Goal: Task Accomplishment & Management: Manage account settings

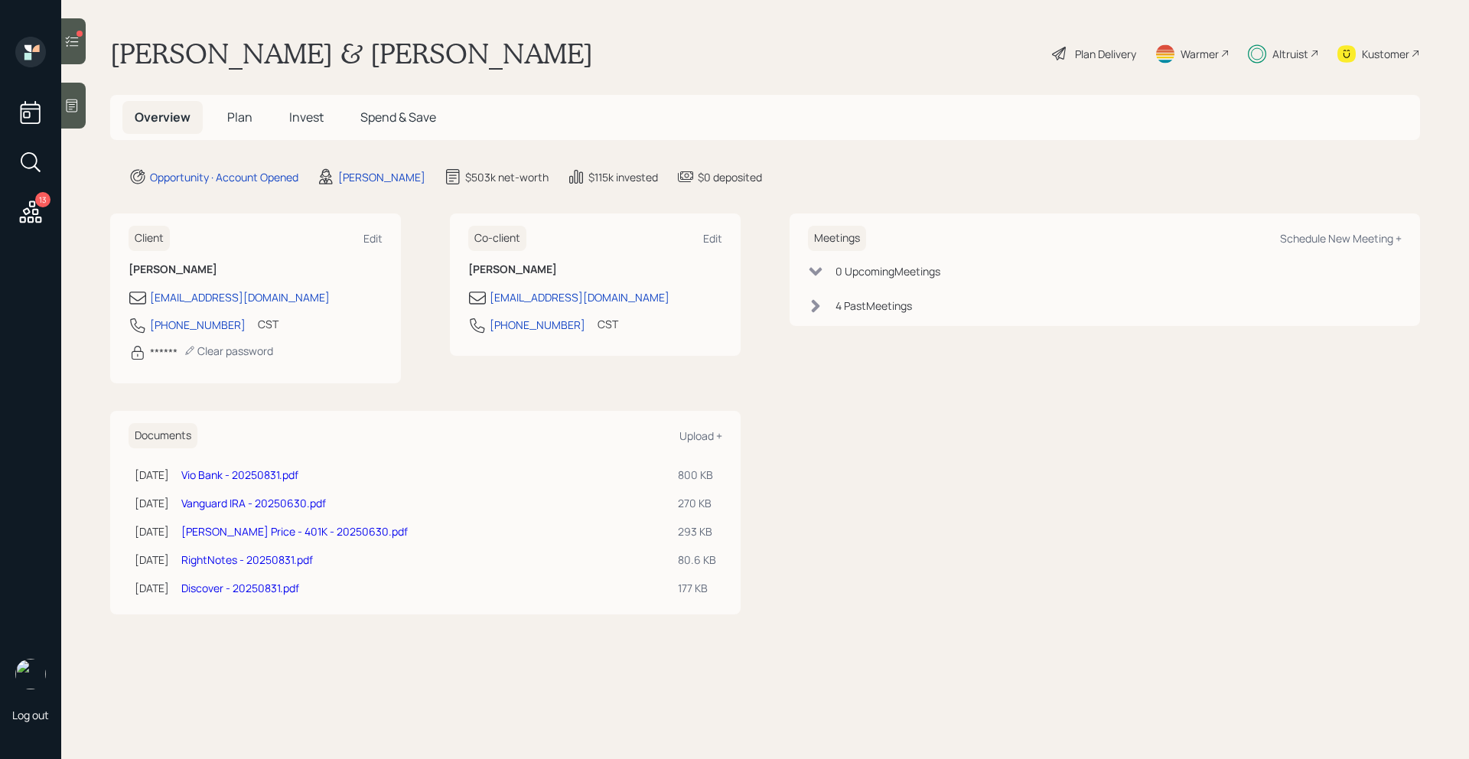
click at [83, 51] on div at bounding box center [73, 41] width 24 height 46
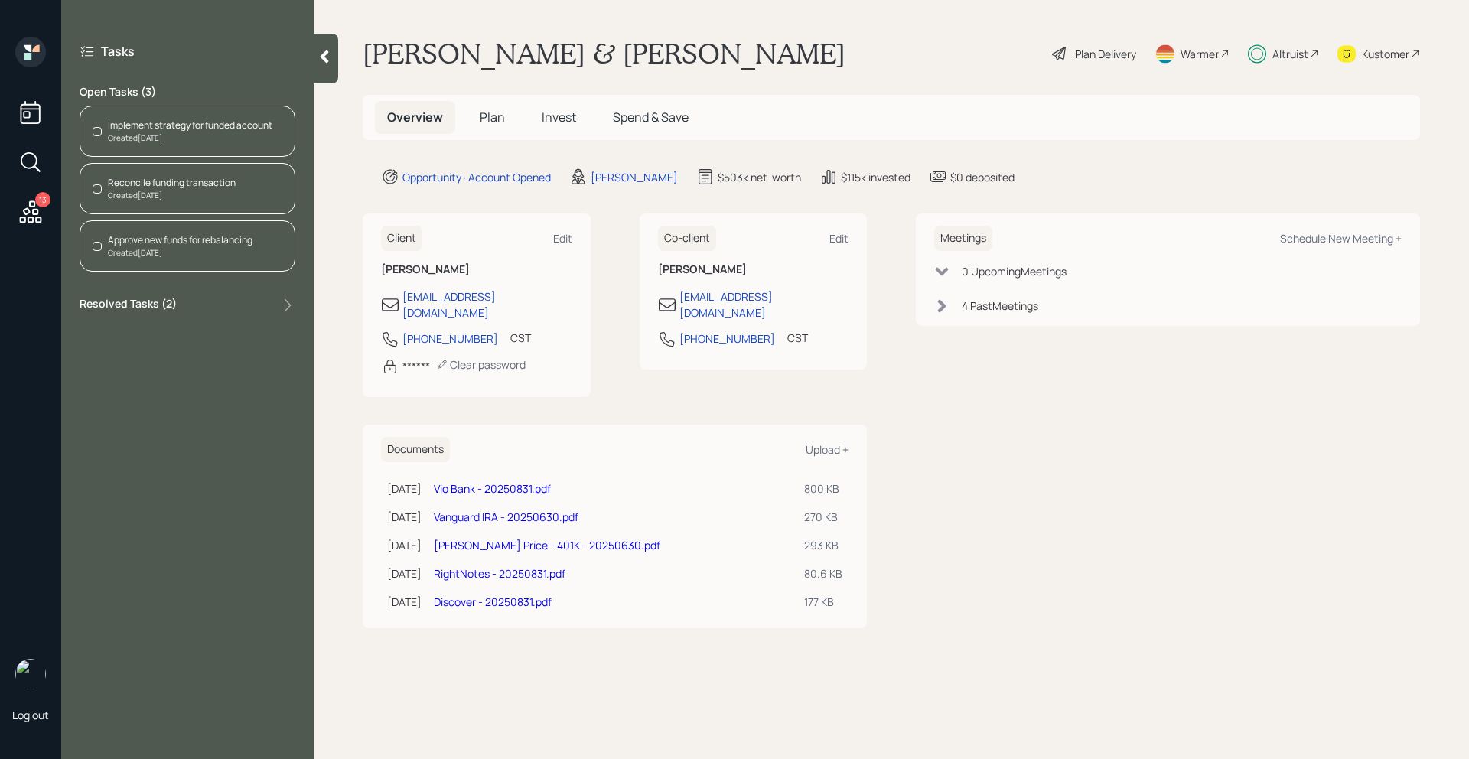
click at [214, 141] on div "Created [DATE]" at bounding box center [190, 137] width 164 height 11
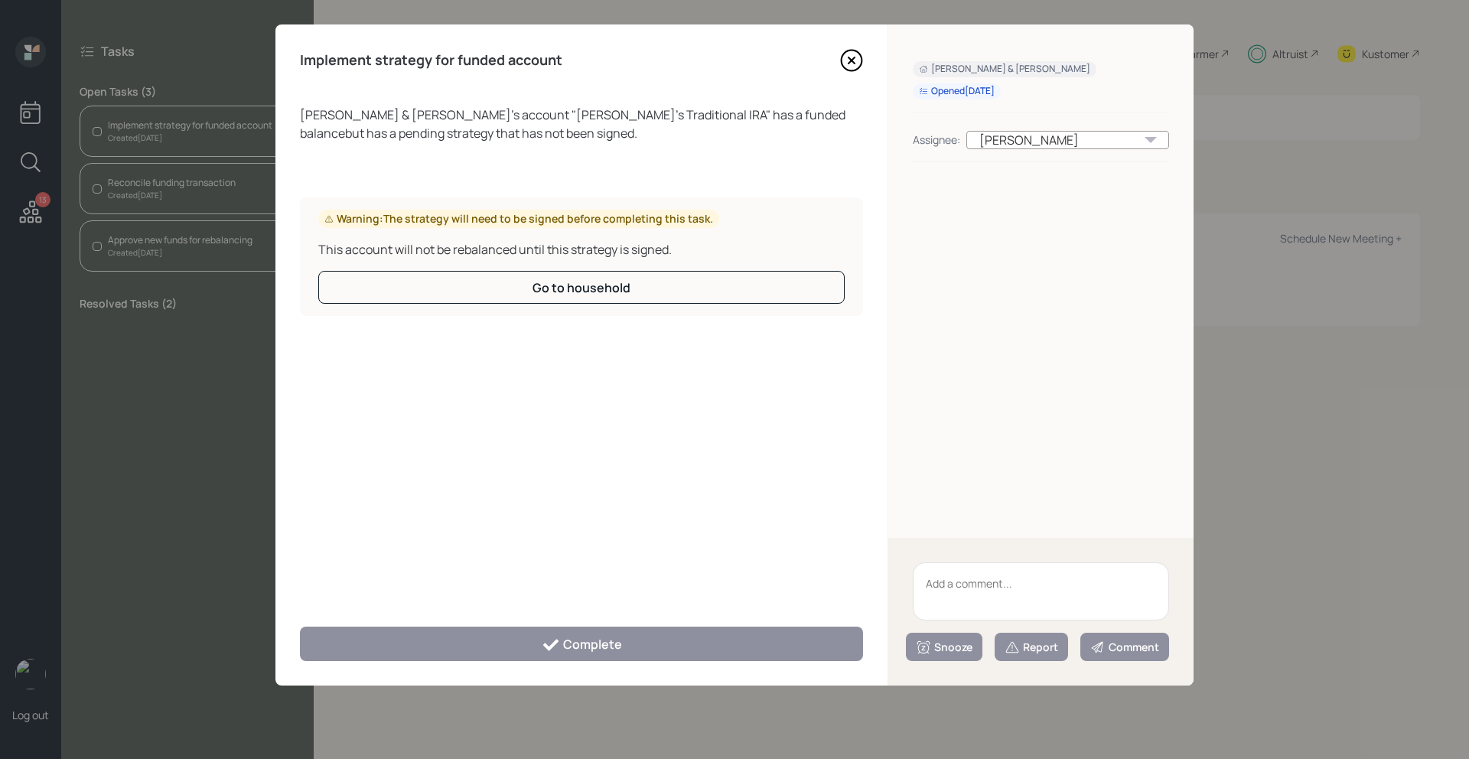
click at [847, 57] on icon at bounding box center [851, 60] width 23 height 23
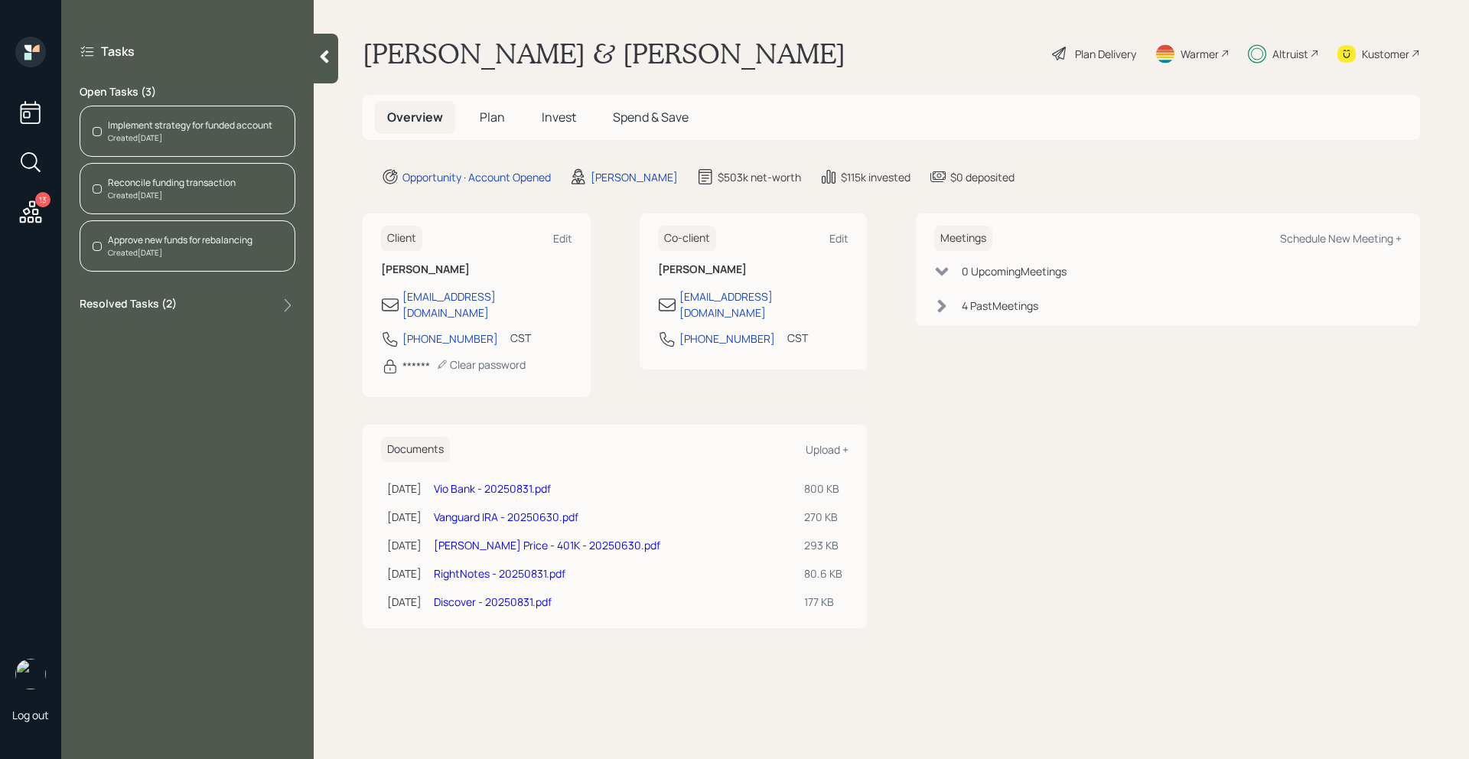
click at [216, 199] on div "Created [DATE]" at bounding box center [172, 195] width 128 height 11
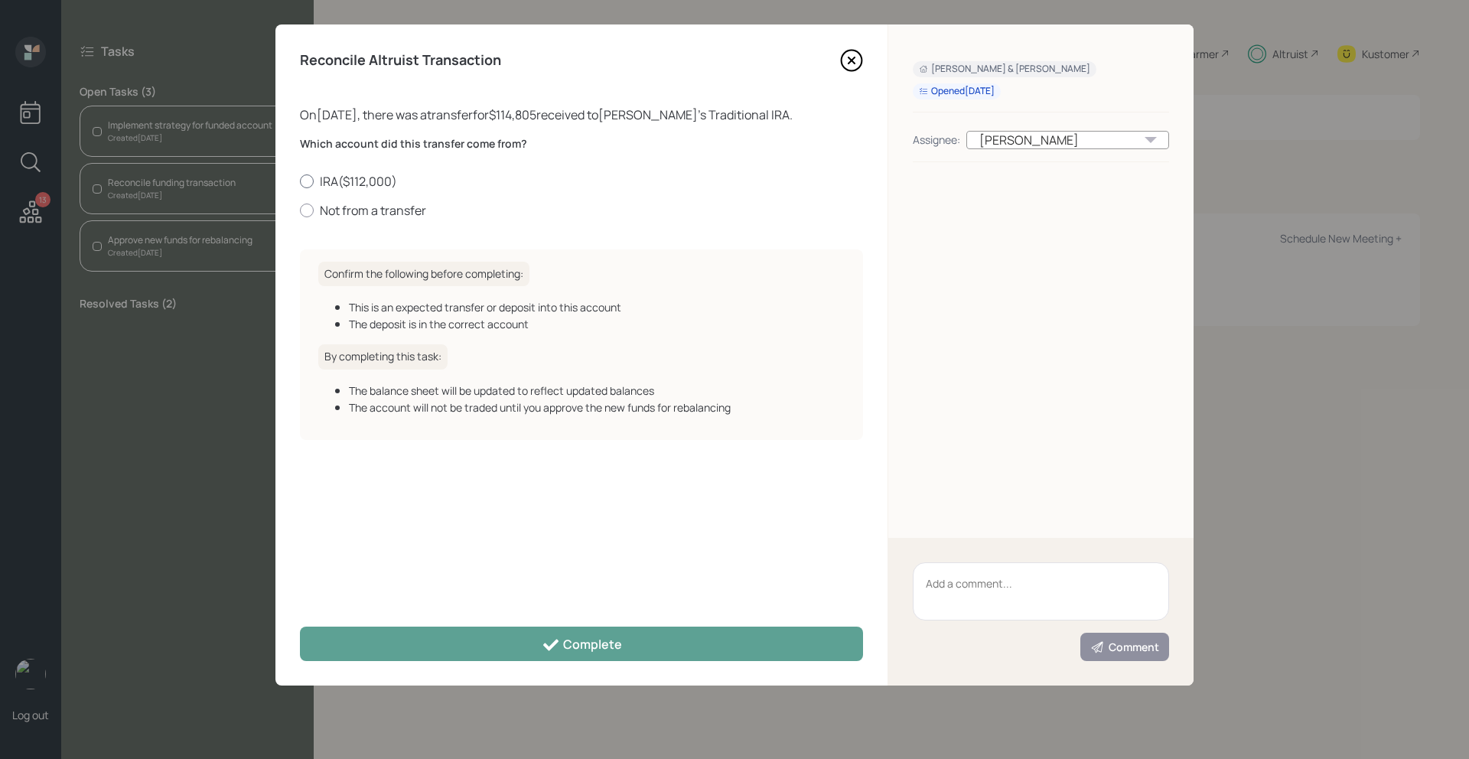
click at [318, 181] on label "IRA ( $112,000 )" at bounding box center [581, 181] width 563 height 17
click at [300, 181] on input "IRA ( $112,000 )" at bounding box center [299, 181] width 1 height 1
radio input "true"
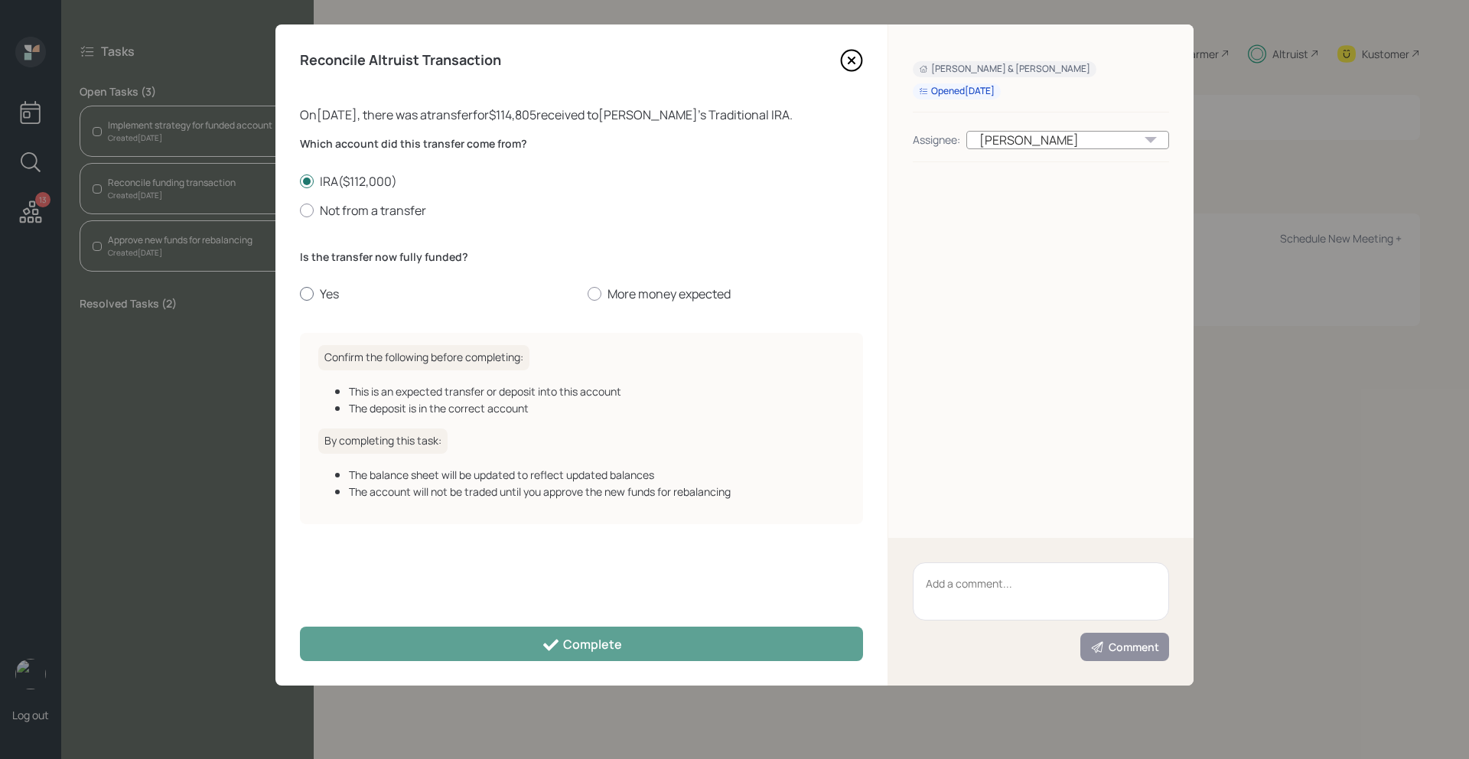
click at [316, 288] on label "Yes" at bounding box center [437, 293] width 275 height 17
click at [300, 294] on input "Yes" at bounding box center [299, 294] width 1 height 1
radio input "true"
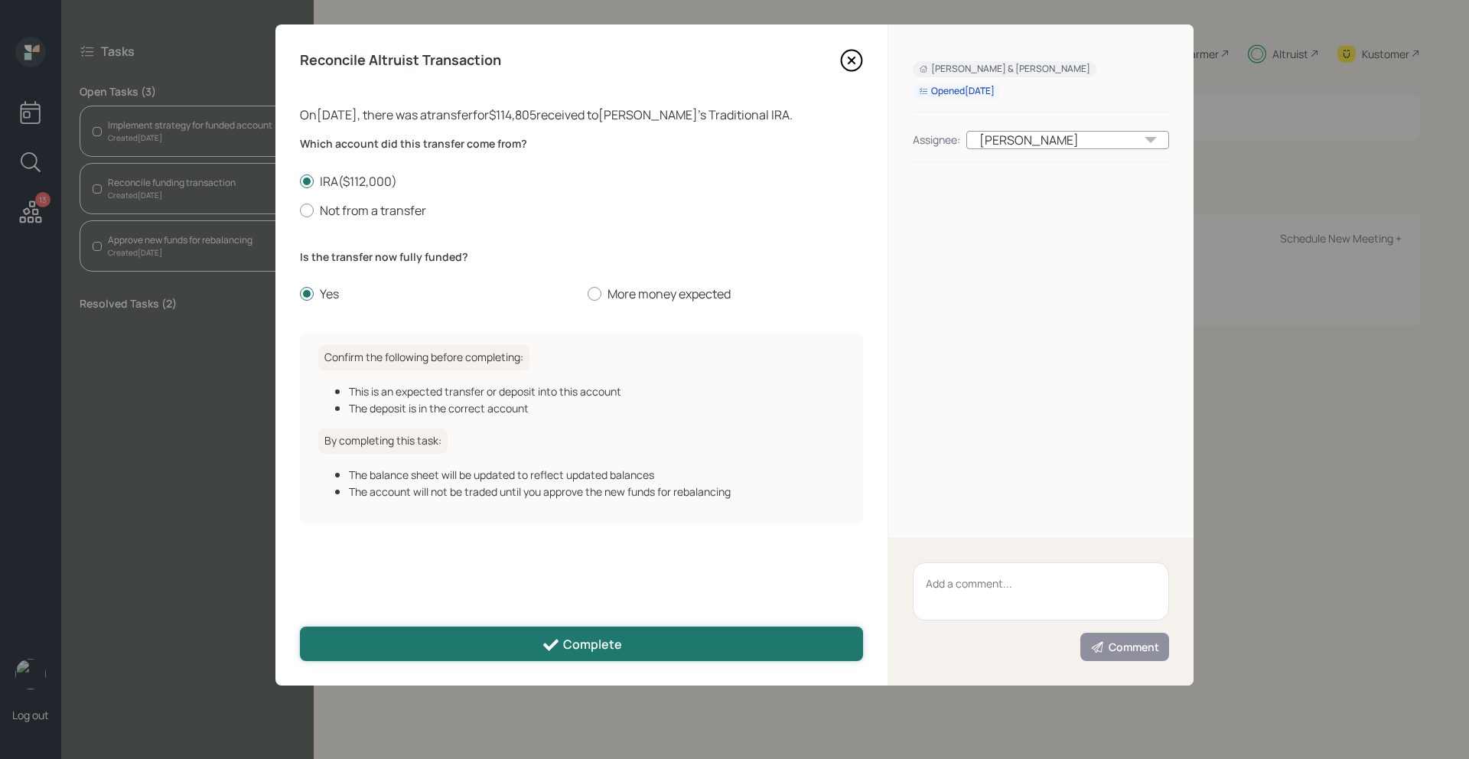
click at [438, 646] on button "Complete" at bounding box center [581, 643] width 563 height 34
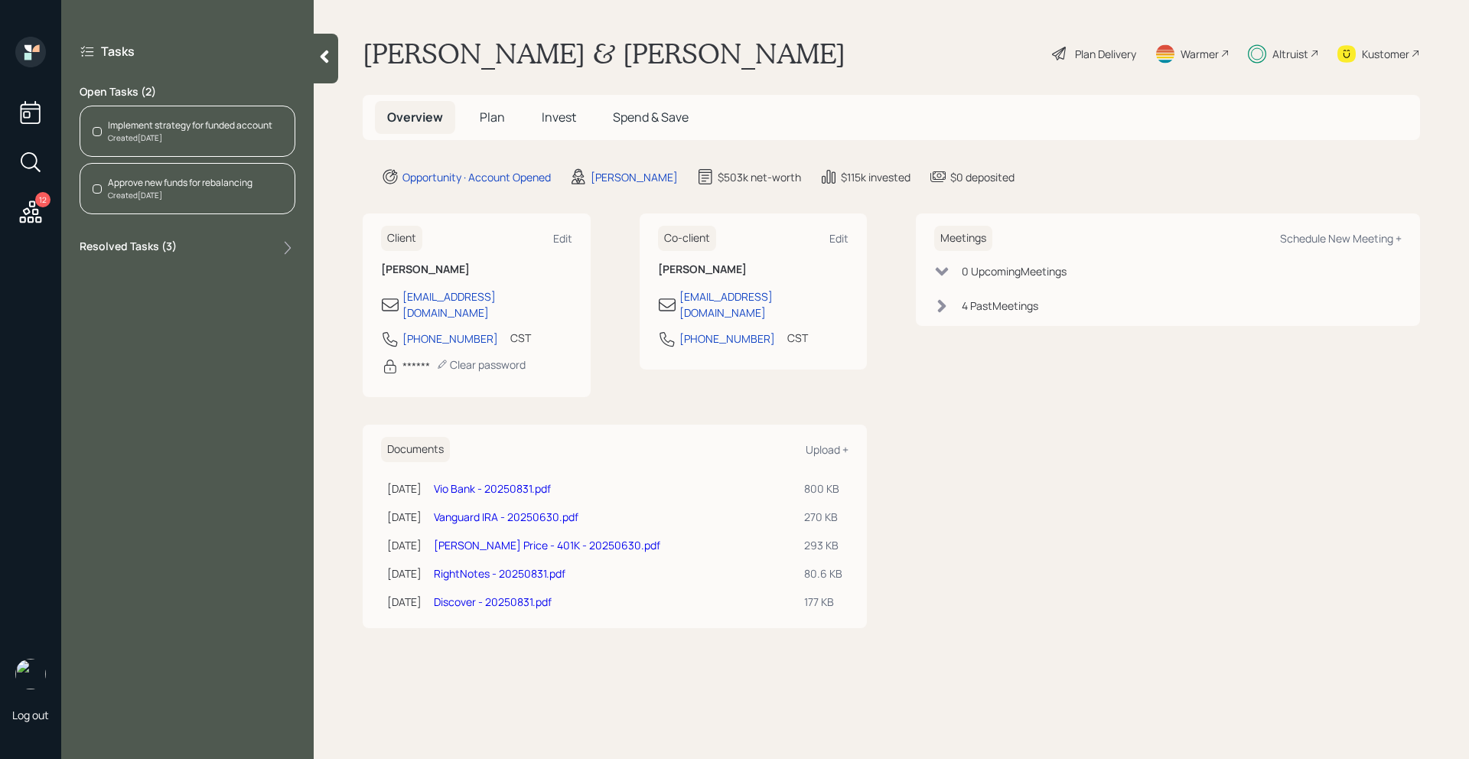
click at [243, 134] on div "Created [DATE]" at bounding box center [190, 137] width 164 height 11
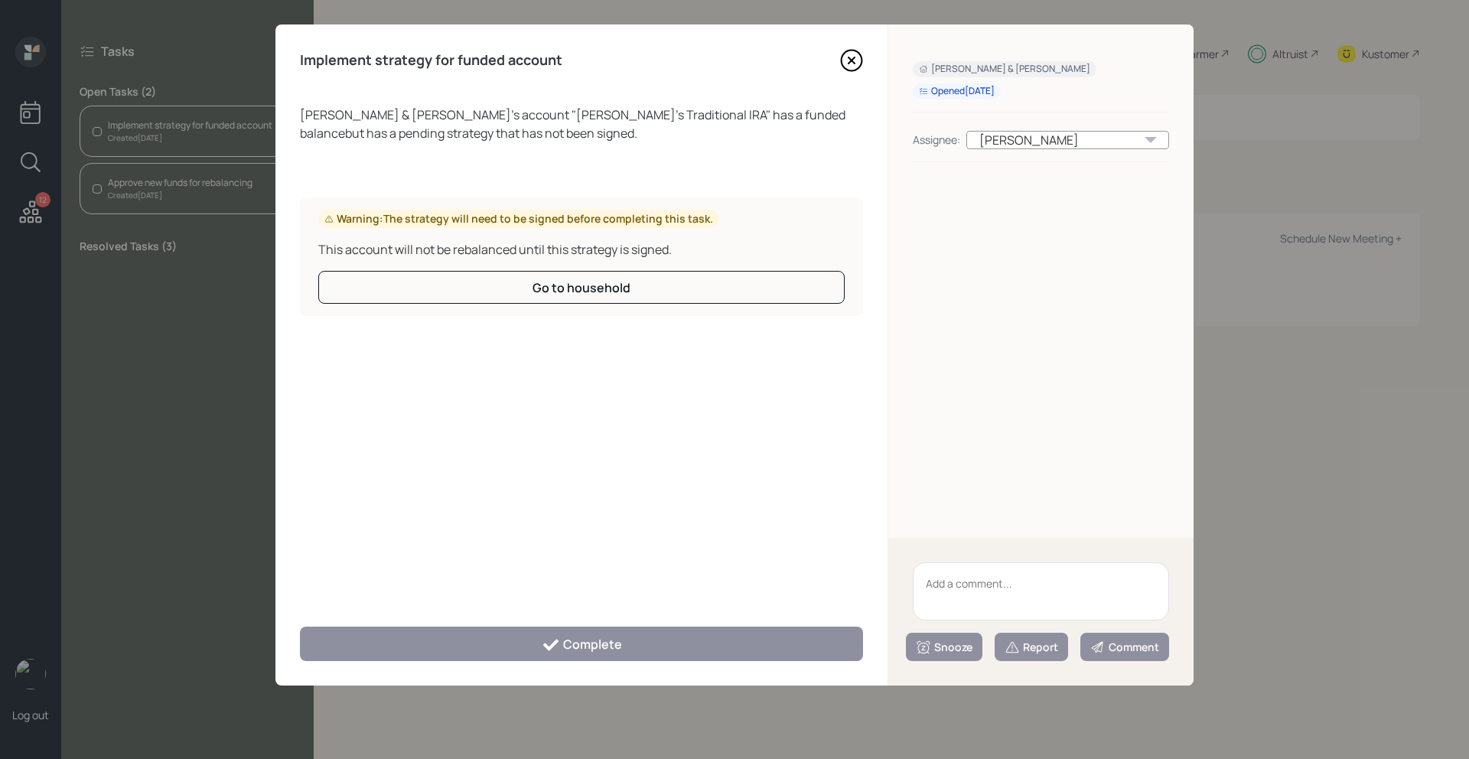
click at [860, 67] on icon at bounding box center [851, 60] width 23 height 23
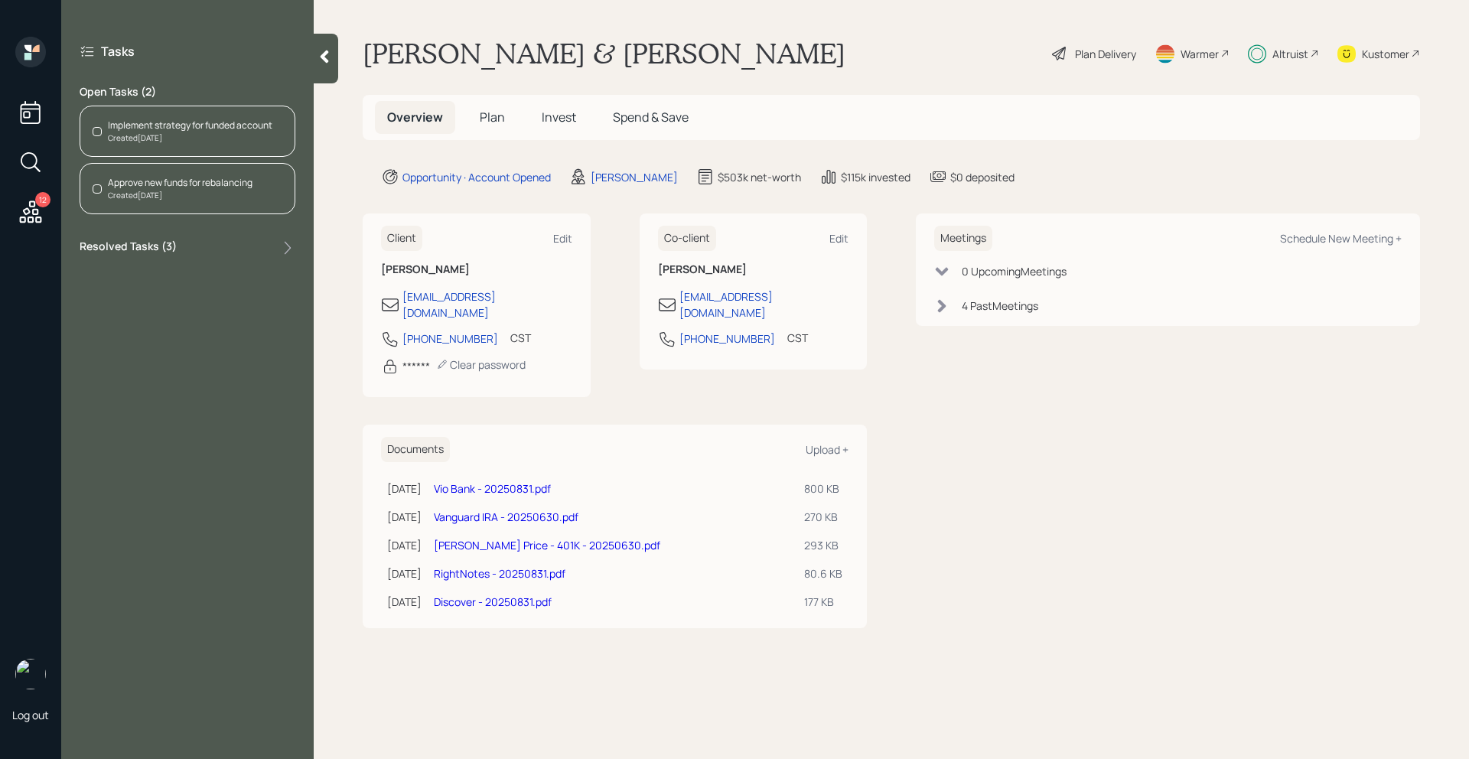
click at [552, 117] on span "Invest" at bounding box center [559, 117] width 34 height 17
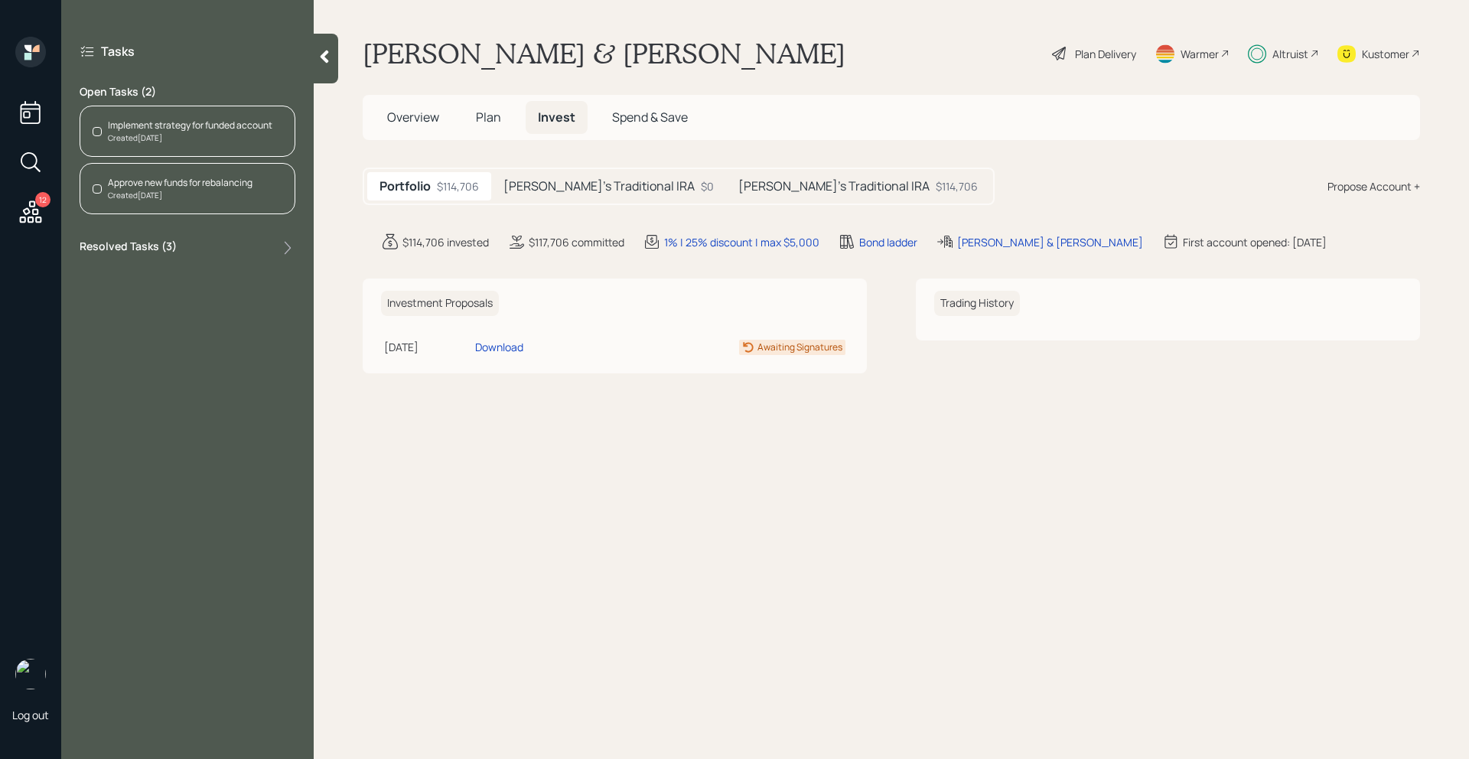
click at [257, 145] on div "Implement strategy for funded account Created [DATE]" at bounding box center [188, 131] width 216 height 51
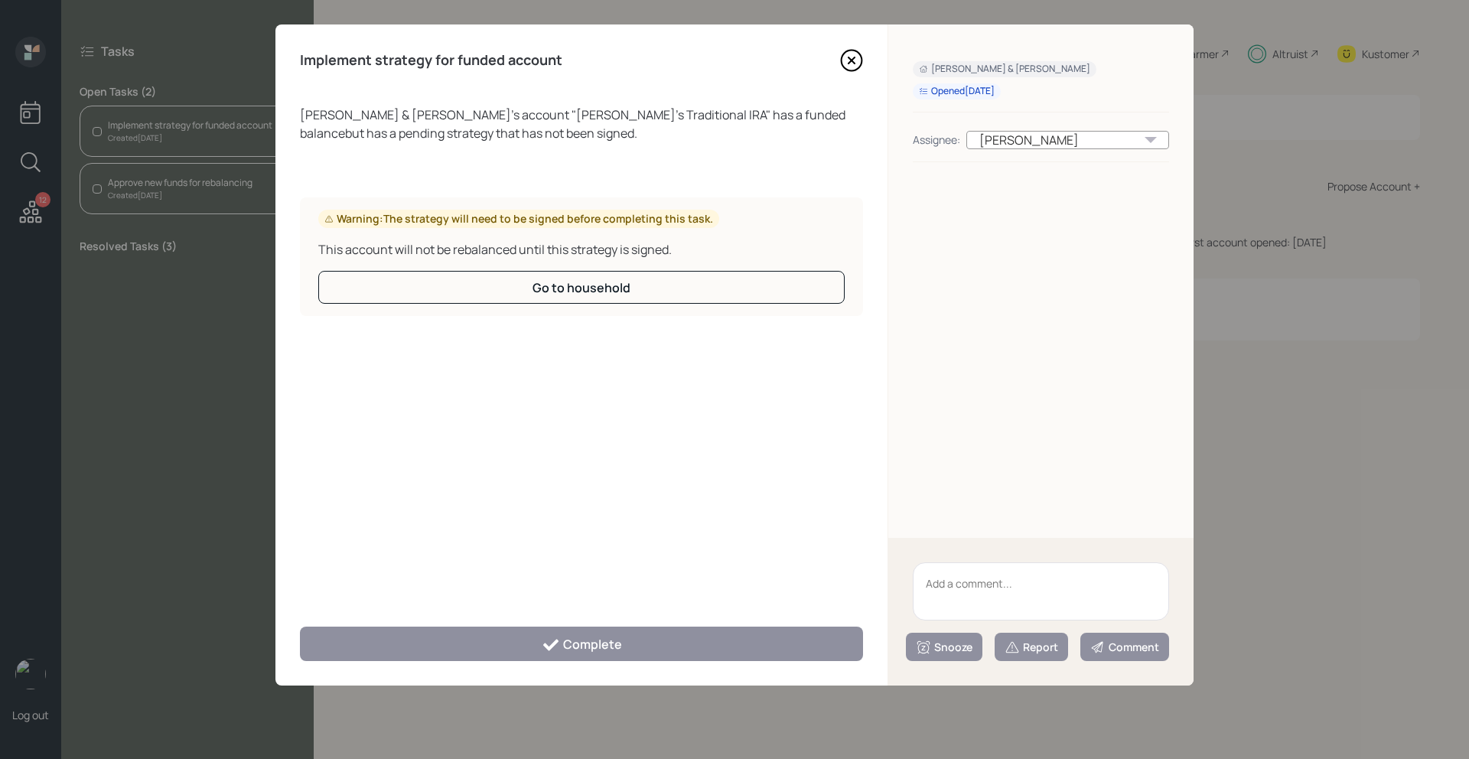
click at [1004, 577] on textarea at bounding box center [1041, 591] width 256 height 58
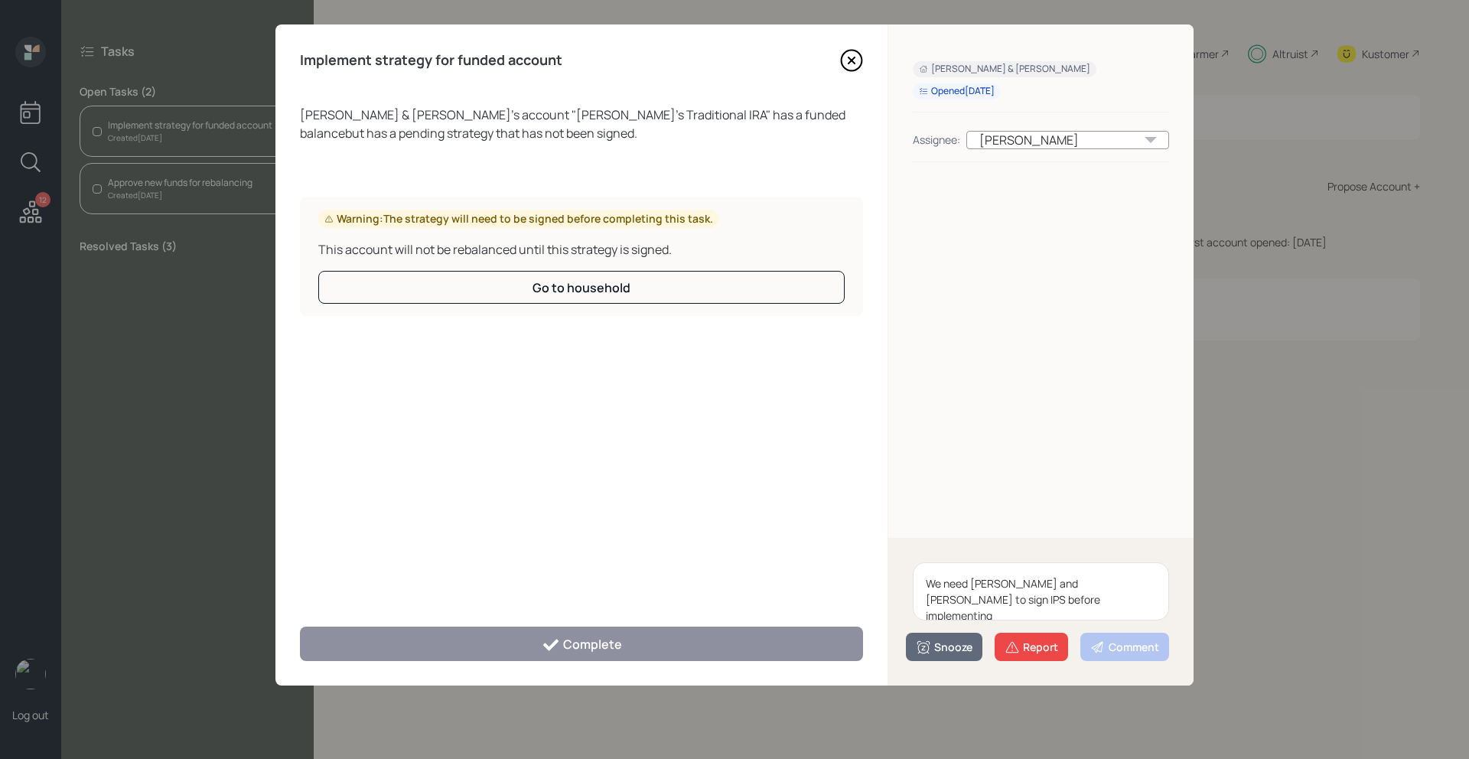
drag, startPoint x: 1007, startPoint y: 607, endPoint x: 917, endPoint y: 577, distance: 94.8
click at [917, 577] on textarea "We need [PERSON_NAME] and [PERSON_NAME] to sign IPS before implementing" at bounding box center [1041, 591] width 256 height 58
type textarea "We need [PERSON_NAME] and [PERSON_NAME] to sign IPS before implementing"
click at [943, 654] on button "Snooze" at bounding box center [944, 647] width 76 height 28
click at [942, 525] on button "1 day" at bounding box center [943, 522] width 75 height 31
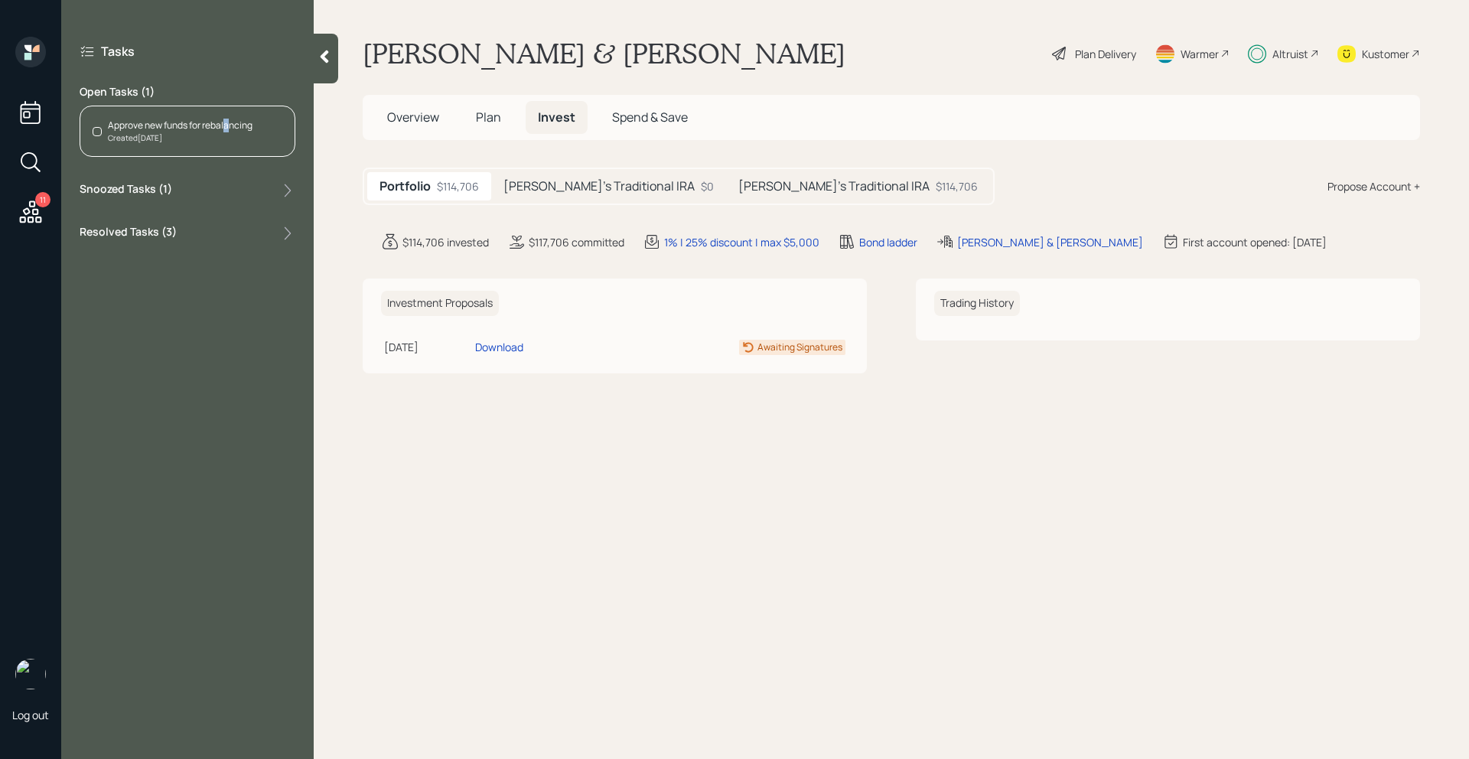
click at [228, 126] on div "Approve new funds for rebalancing" at bounding box center [180, 126] width 145 height 14
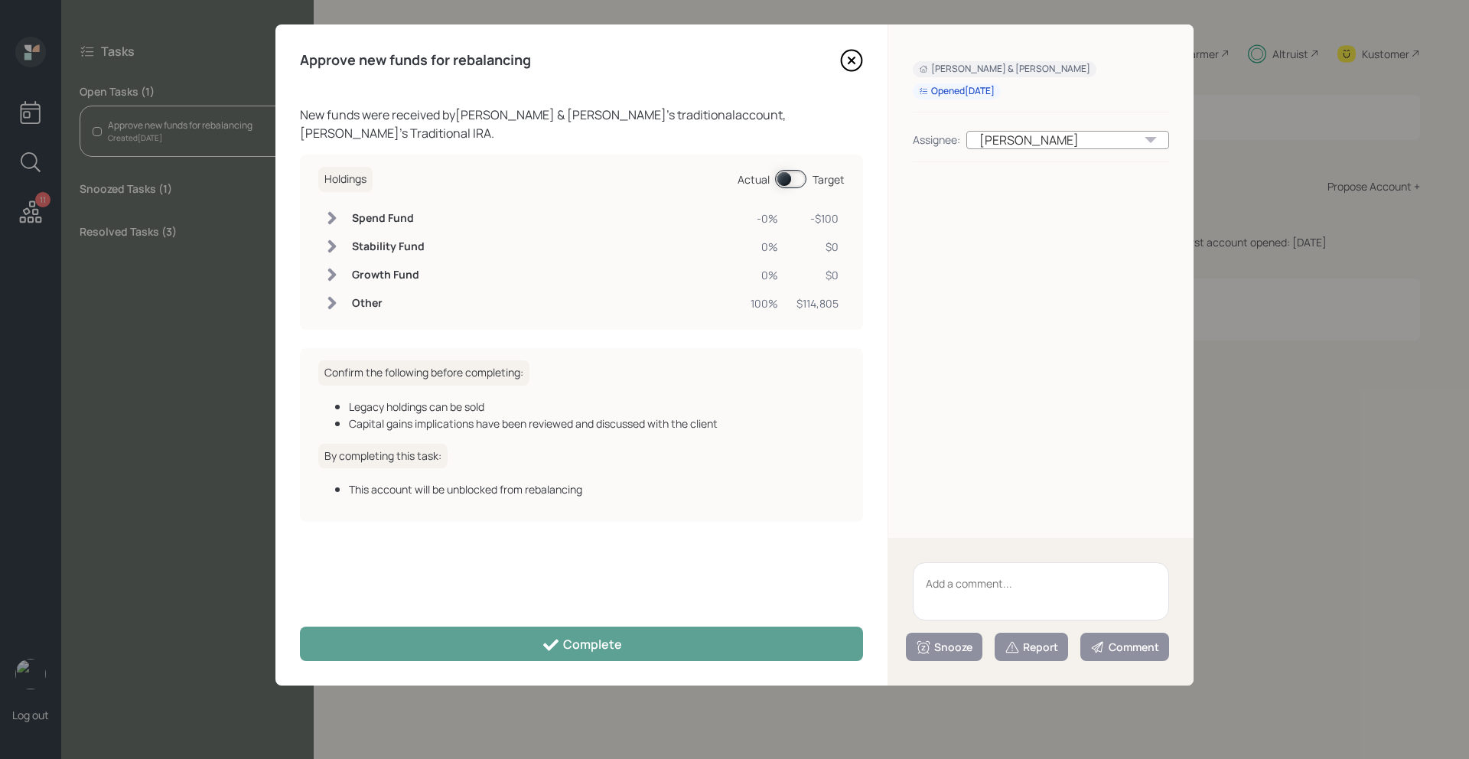
click at [963, 597] on textarea at bounding box center [1041, 591] width 256 height 58
paste textarea "We need [PERSON_NAME] and [PERSON_NAME] to sign IPS before implementing"
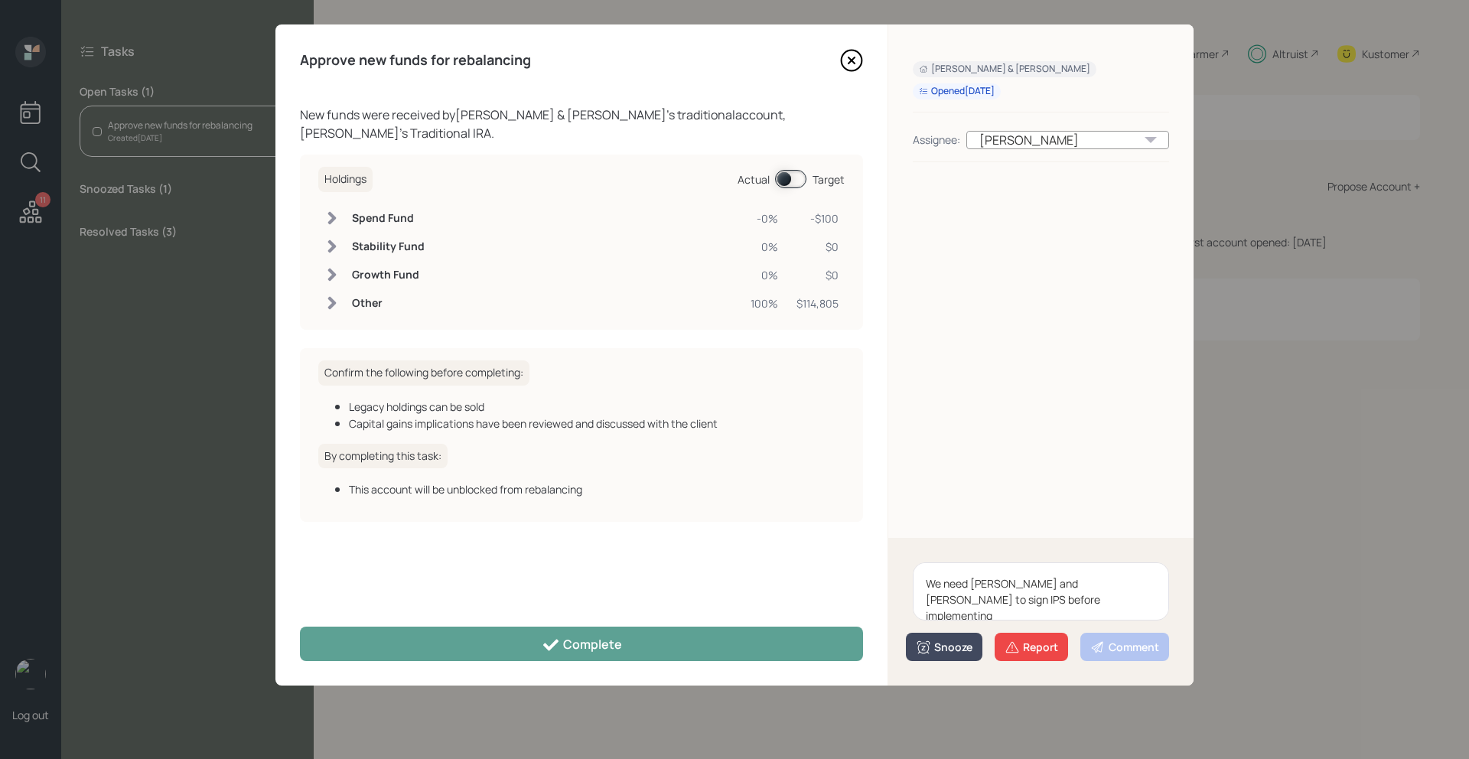
type textarea "We need [PERSON_NAME] and [PERSON_NAME] to sign IPS before implementing"
click at [945, 654] on div "Snooze" at bounding box center [944, 646] width 57 height 15
click at [935, 526] on button "1 day" at bounding box center [943, 522] width 75 height 31
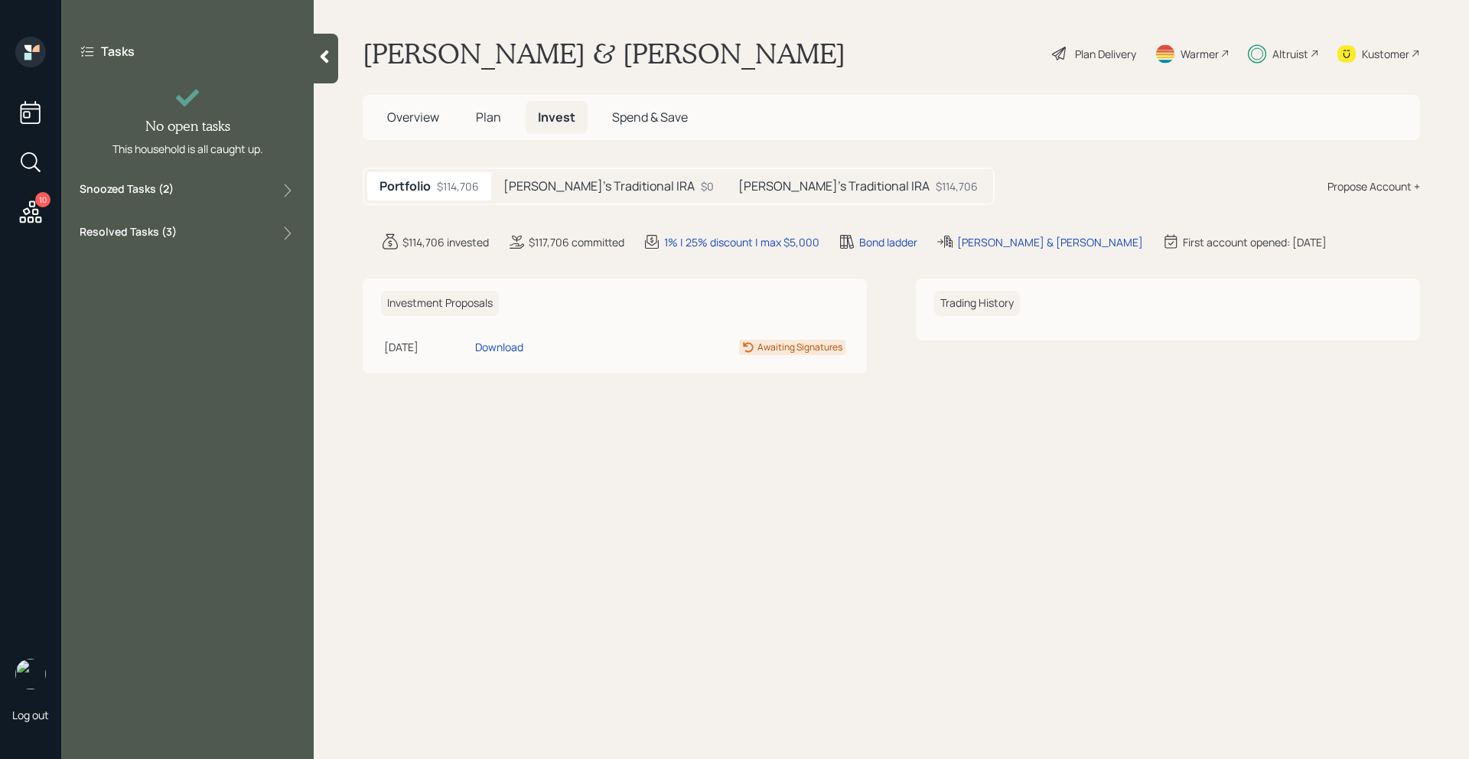
click at [1396, 53] on div "Kustomer" at bounding box center [1385, 54] width 47 height 16
click at [41, 219] on icon at bounding box center [31, 211] width 22 height 22
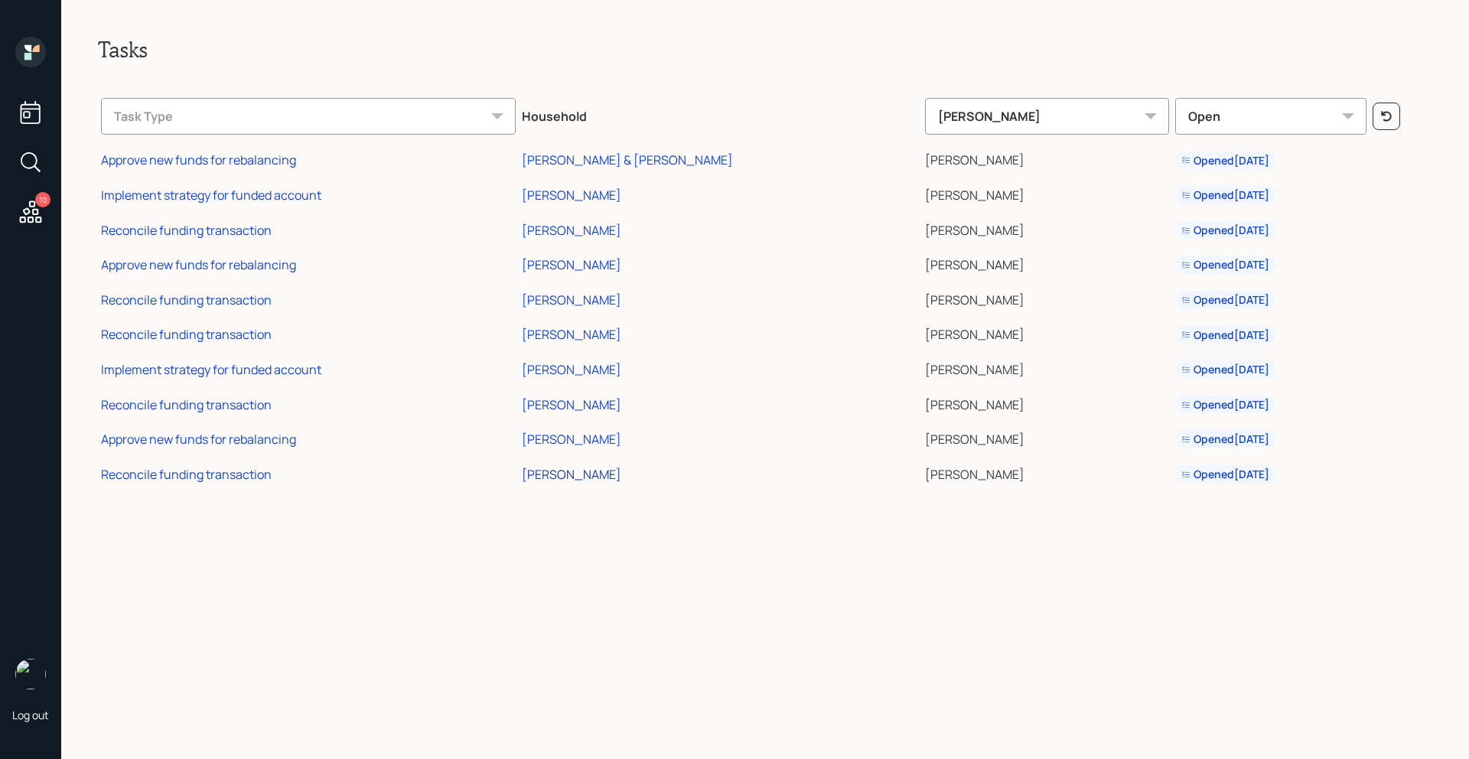
click at [603, 476] on div "[PERSON_NAME]" at bounding box center [571, 474] width 99 height 17
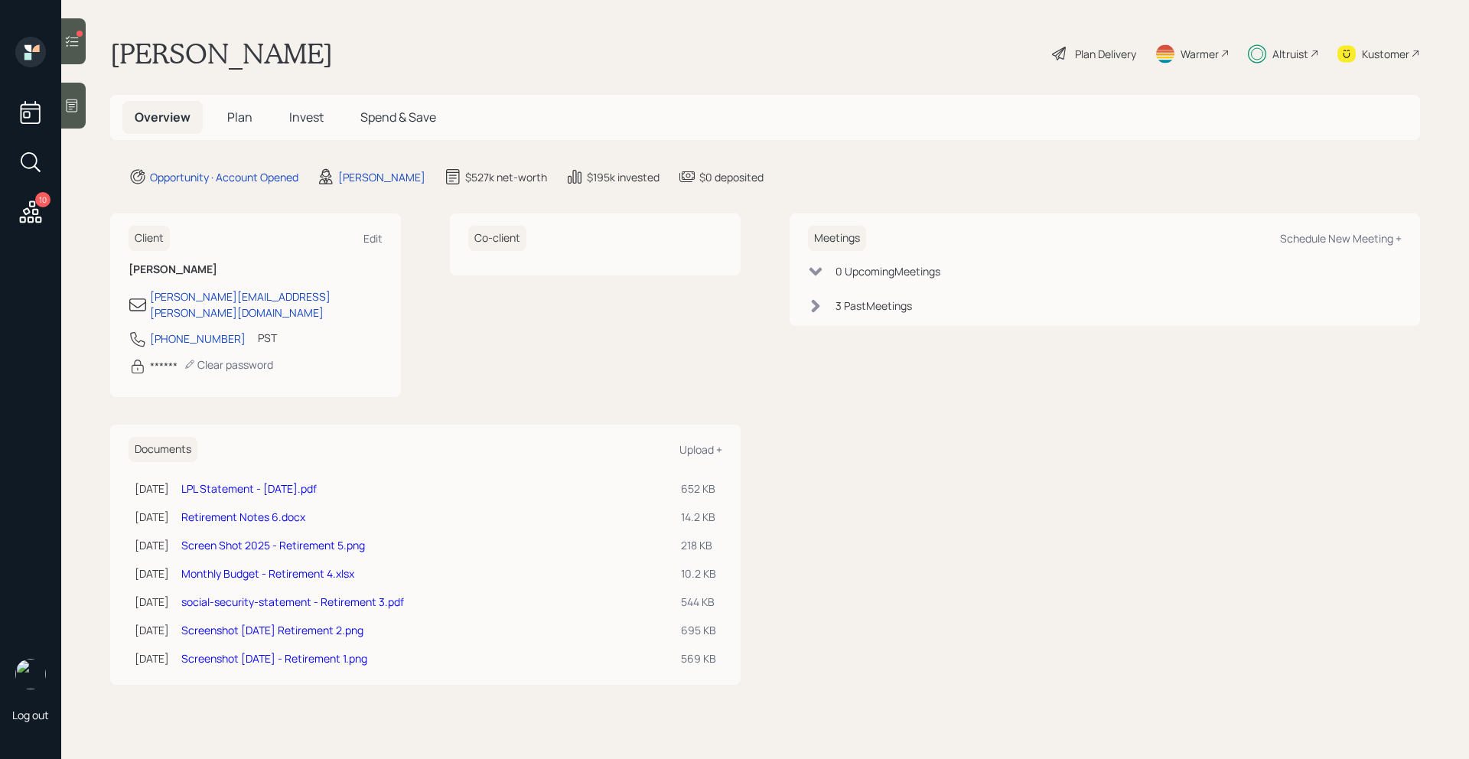
click at [315, 120] on span "Invest" at bounding box center [306, 117] width 34 height 17
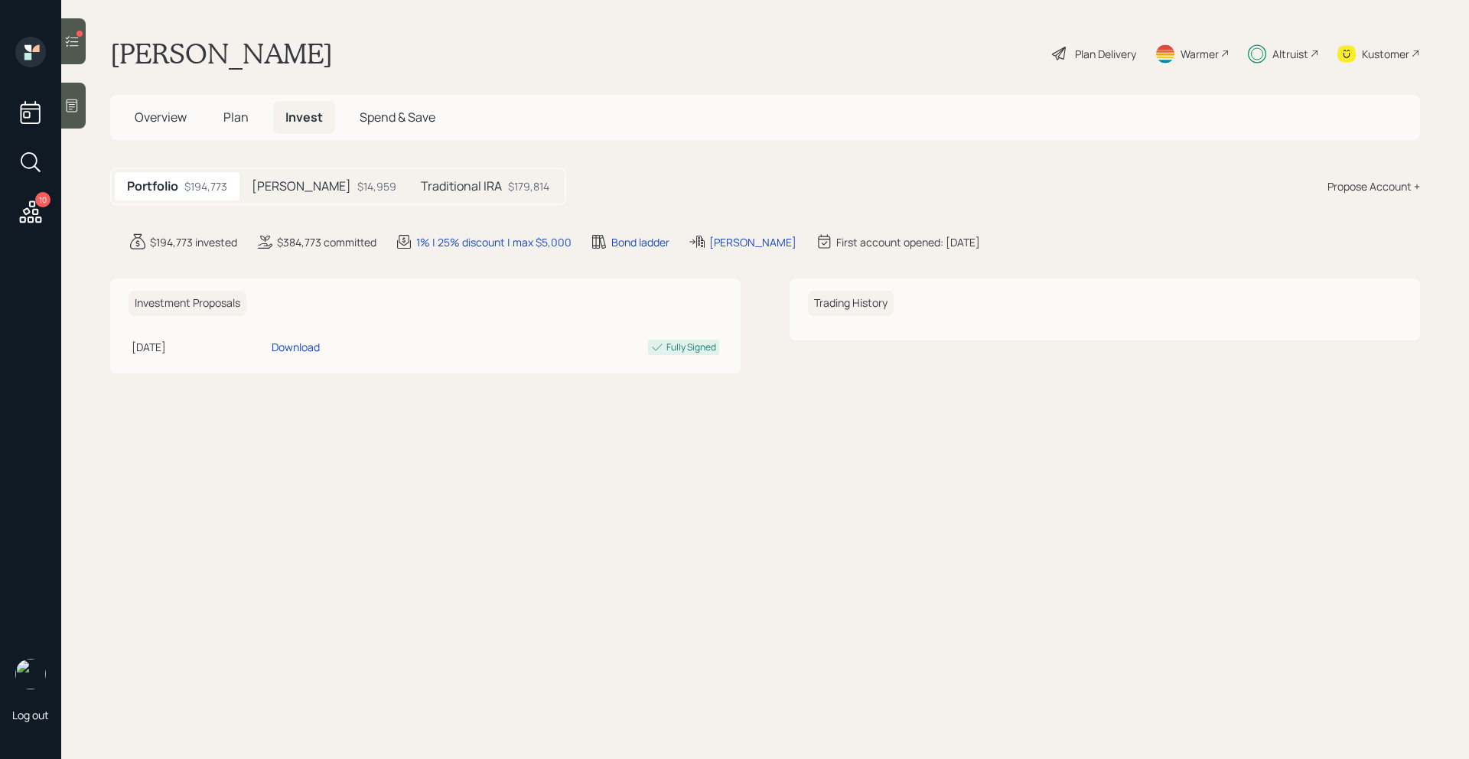
click at [297, 181] on h5 "Roth IRA" at bounding box center [301, 186] width 99 height 15
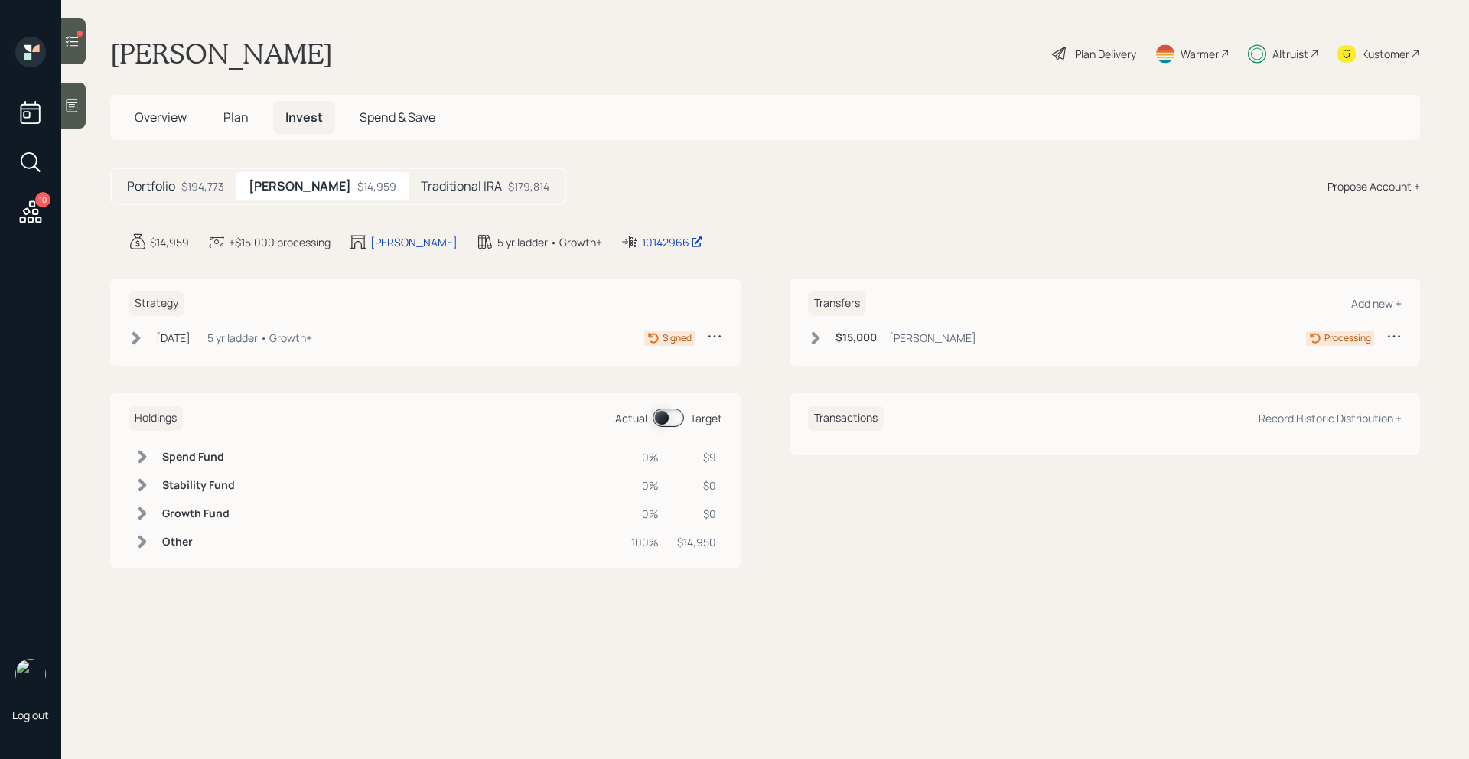
click at [450, 194] on div "Traditional IRA $179,814" at bounding box center [484, 186] width 153 height 28
